Goal: Manage account settings

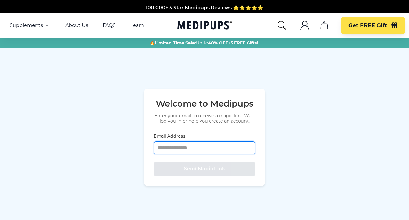
click at [215, 149] on input "Email Address" at bounding box center [204, 147] width 102 height 13
type input "**********"
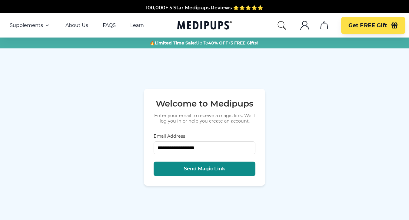
click at [211, 172] on span "Send Magic Link" at bounding box center [204, 169] width 41 height 6
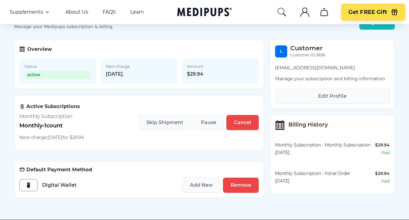
scroll to position [49, 0]
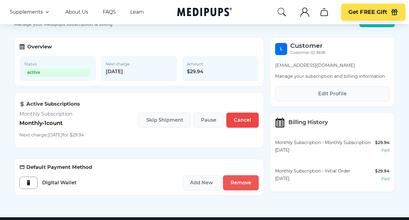
click at [243, 182] on span "Remove" at bounding box center [240, 183] width 21 height 6
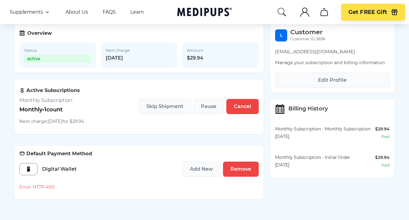
scroll to position [63, 0]
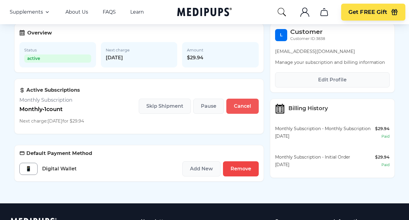
click at [242, 102] on button "Cancel" at bounding box center [242, 106] width 32 height 15
click at [248, 166] on button "Remove" at bounding box center [241, 168] width 36 height 15
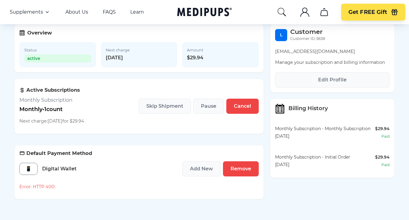
click at [28, 169] on div "📱" at bounding box center [28, 169] width 18 height 12
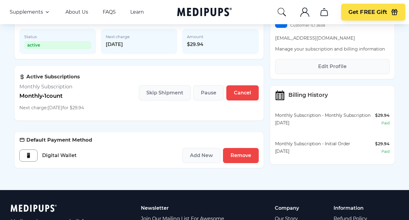
scroll to position [76, 0]
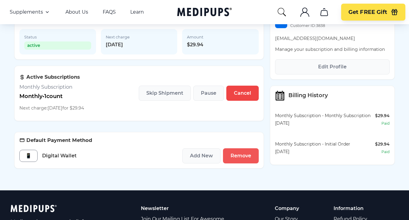
click at [244, 155] on span "Remove" at bounding box center [240, 156] width 21 height 6
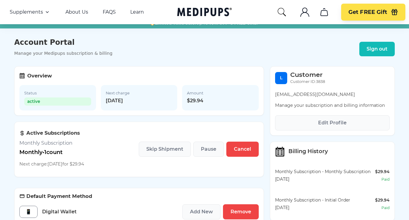
scroll to position [16, 0]
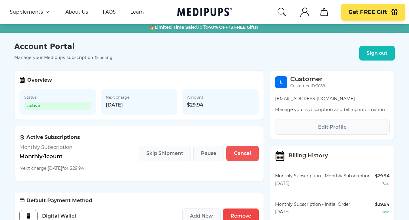
click at [239, 156] on span "Cancel" at bounding box center [242, 153] width 17 height 6
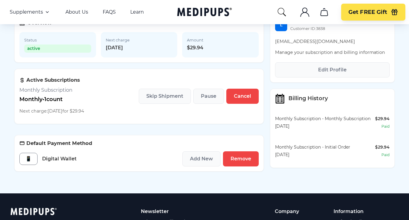
scroll to position [74, 0]
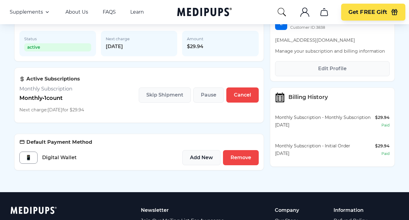
click at [202, 158] on span "Add New" at bounding box center [201, 158] width 23 height 6
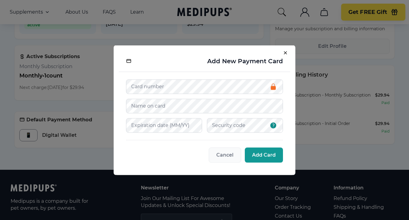
scroll to position [102, 0]
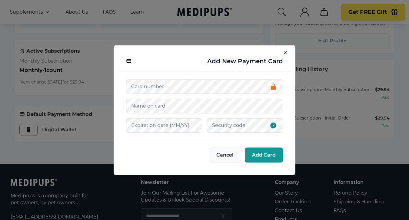
click at [224, 153] on span "Cancel" at bounding box center [224, 155] width 17 height 6
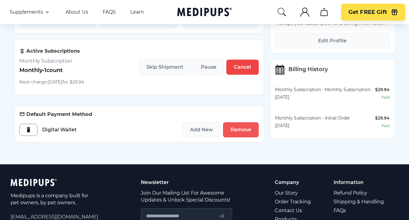
click at [238, 129] on span "Remove" at bounding box center [240, 130] width 21 height 6
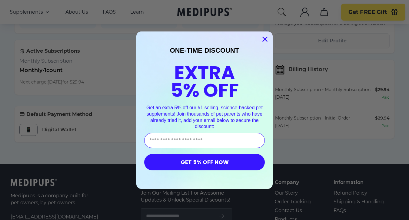
click at [265, 38] on circle "Close dialog" at bounding box center [265, 39] width 10 height 10
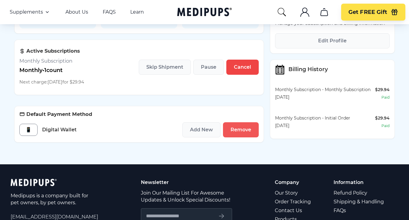
click at [246, 128] on span "Remove" at bounding box center [240, 130] width 21 height 6
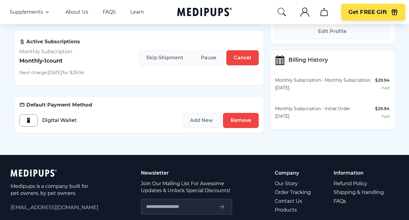
scroll to position [112, 0]
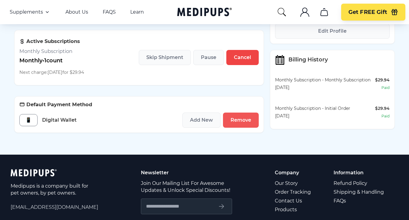
click at [244, 122] on span "Remove" at bounding box center [240, 120] width 21 height 6
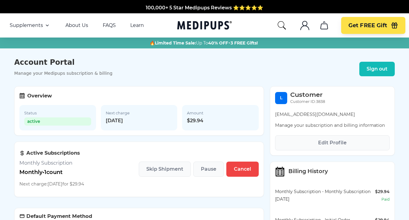
scroll to position [0, 0]
